Goal: Navigation & Orientation: Find specific page/section

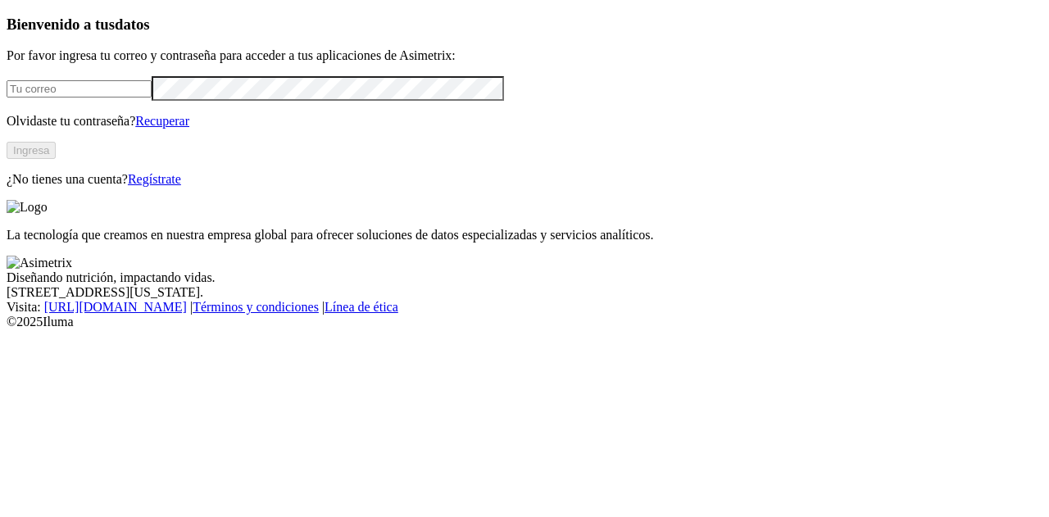
type input "[EMAIL_ADDRESS][PERSON_NAME][DOMAIN_NAME]"
click at [56, 159] on button "Ingresa" at bounding box center [31, 150] width 49 height 17
